Goal: Register for event/course

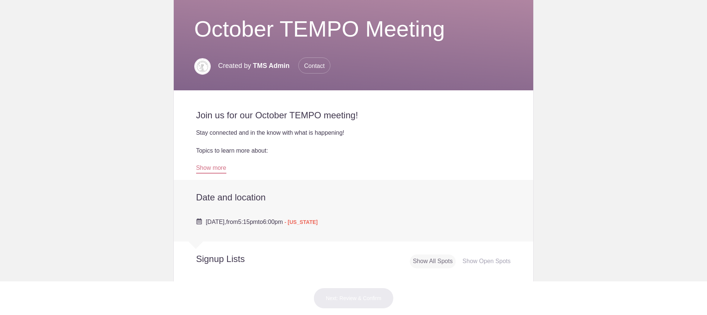
scroll to position [107, 0]
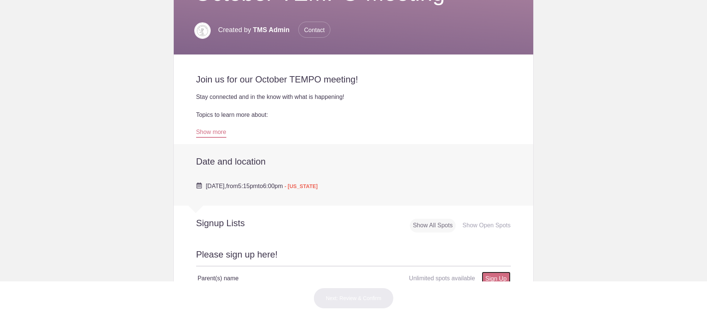
click at [502, 278] on link "Sign Up" at bounding box center [496, 279] width 29 height 14
type input "1"
click at [351, 299] on button "Next: Review & Confirm" at bounding box center [354, 298] width 80 height 21
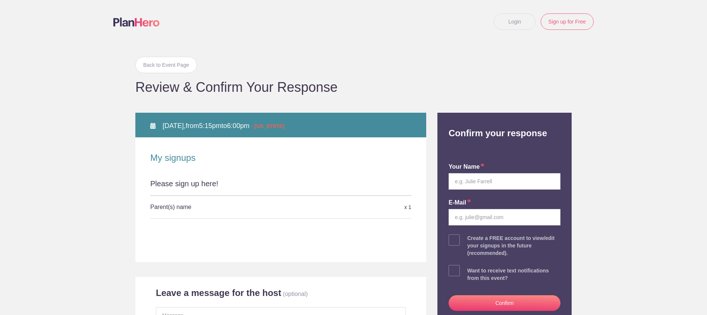
type input "[EMAIL_ADDRESS][DOMAIN_NAME]"
click at [473, 183] on input "text" at bounding box center [505, 181] width 112 height 16
type input "[PERSON_NAME]"
click at [496, 303] on button "Confirm" at bounding box center [505, 303] width 112 height 16
